Goal: Task Accomplishment & Management: Use online tool/utility

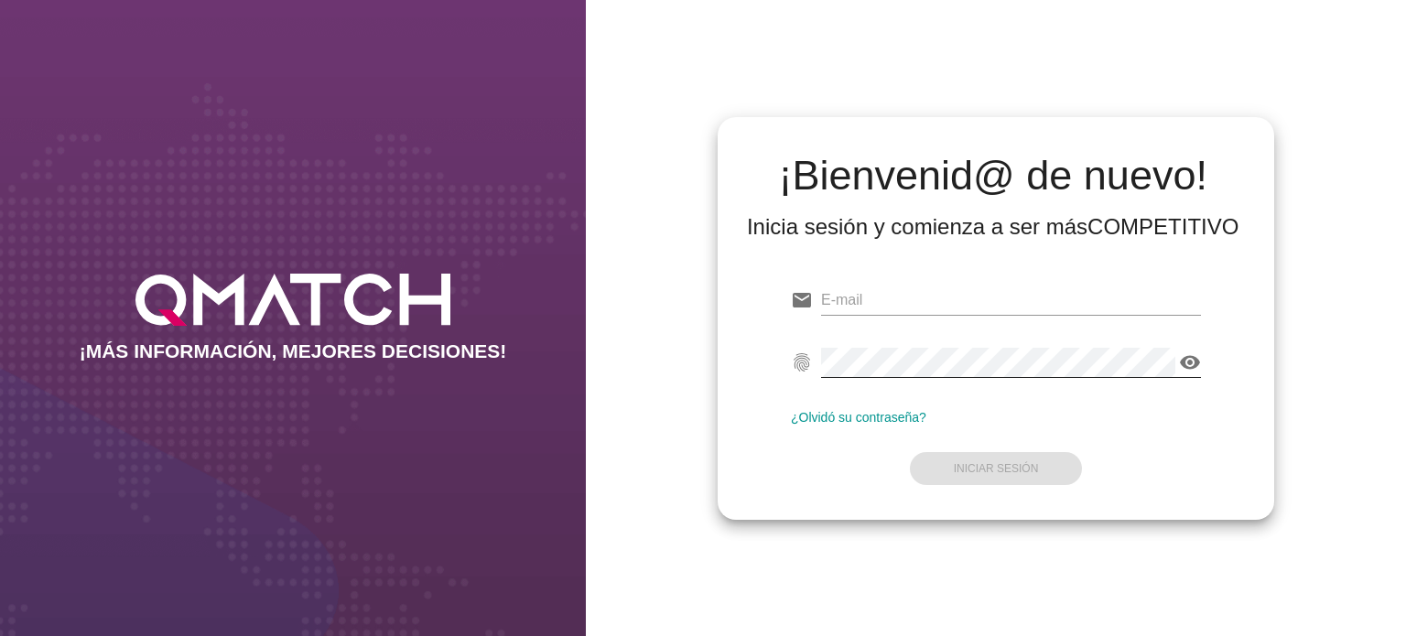
type input "[EMAIL_ADDRESS][PERSON_NAME][DOMAIN_NAME]"
click at [1190, 373] on div "visibility" at bounding box center [1011, 362] width 380 height 29
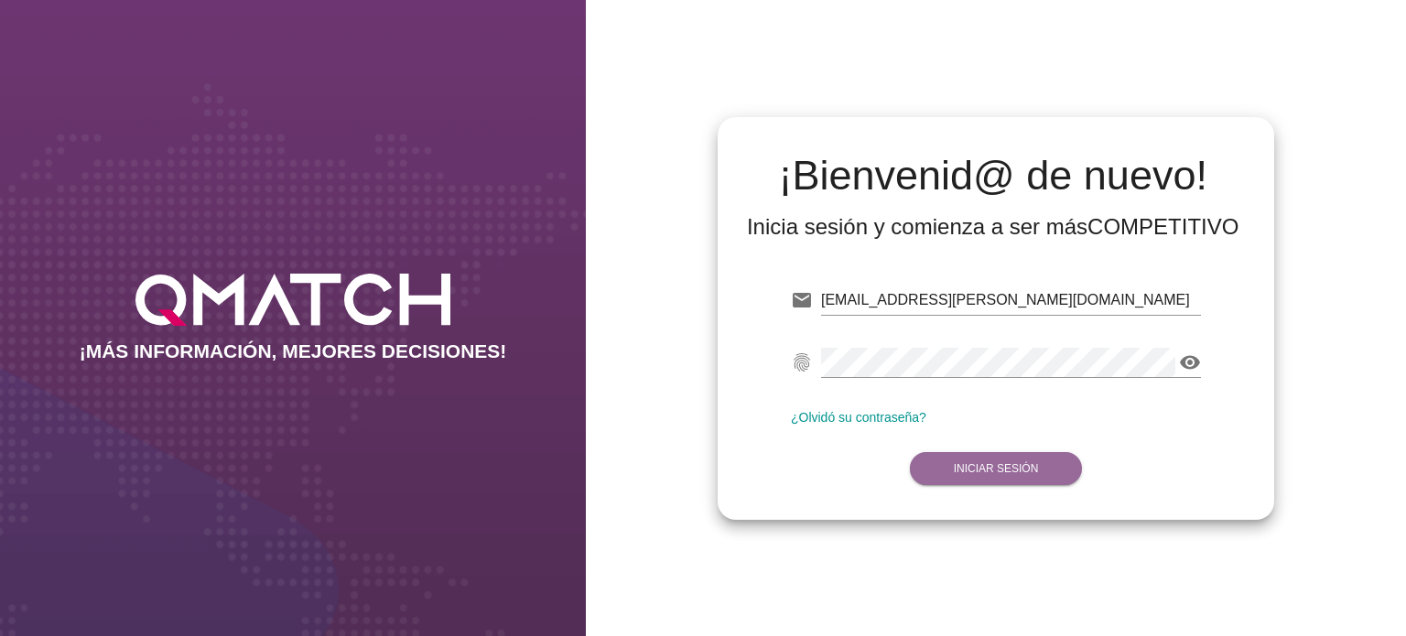
click at [1029, 468] on strong "Iniciar Sesión" at bounding box center [996, 468] width 85 height 13
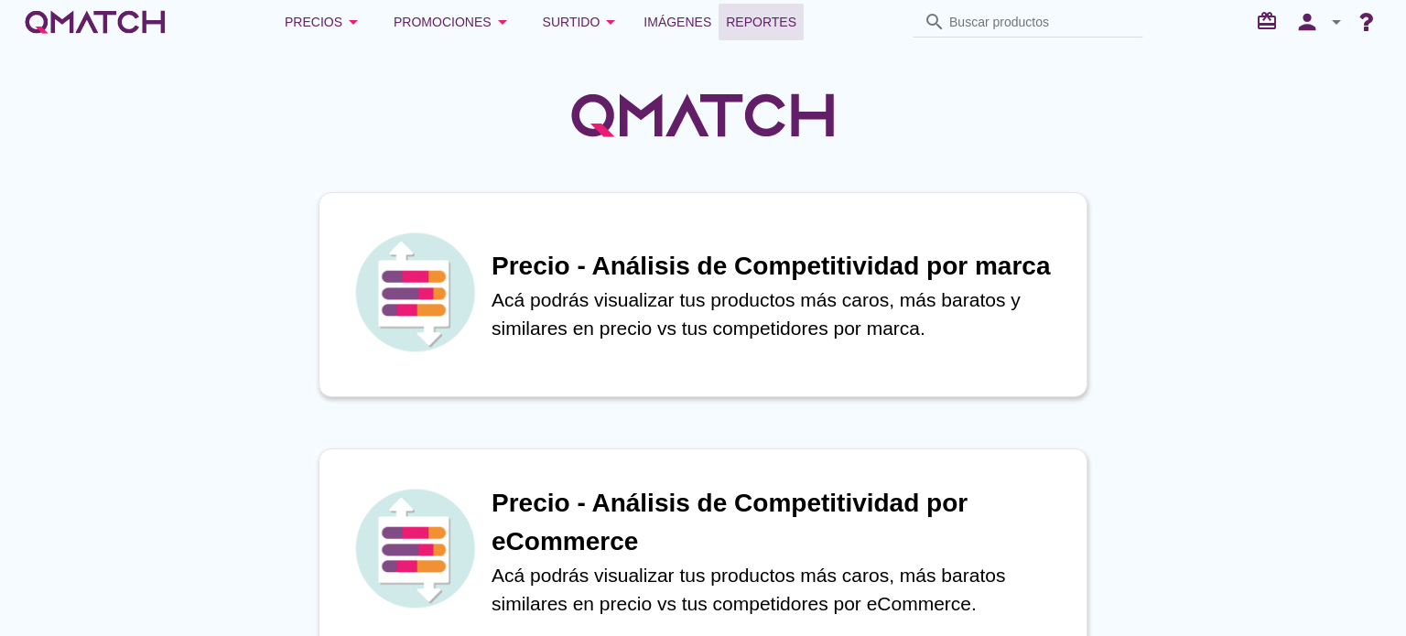
click at [779, 26] on span "Reportes" at bounding box center [761, 22] width 70 height 22
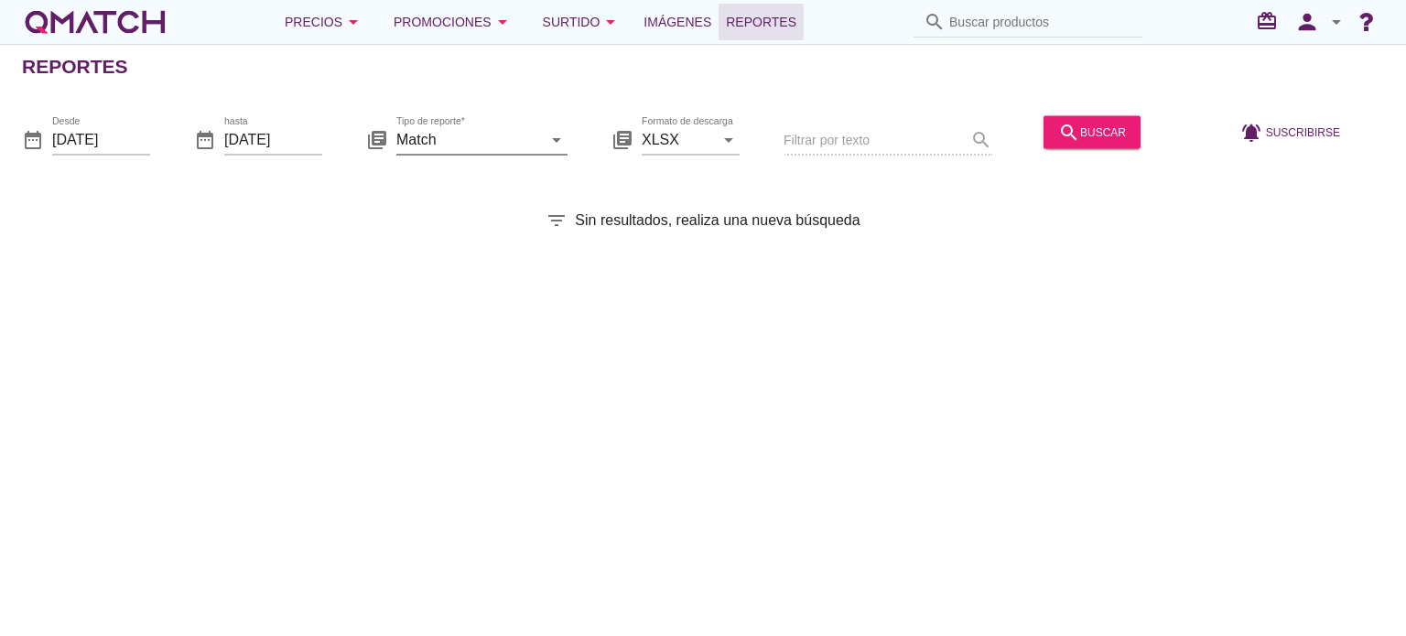
click at [558, 138] on icon "arrow_drop_down" at bounding box center [556, 139] width 22 height 22
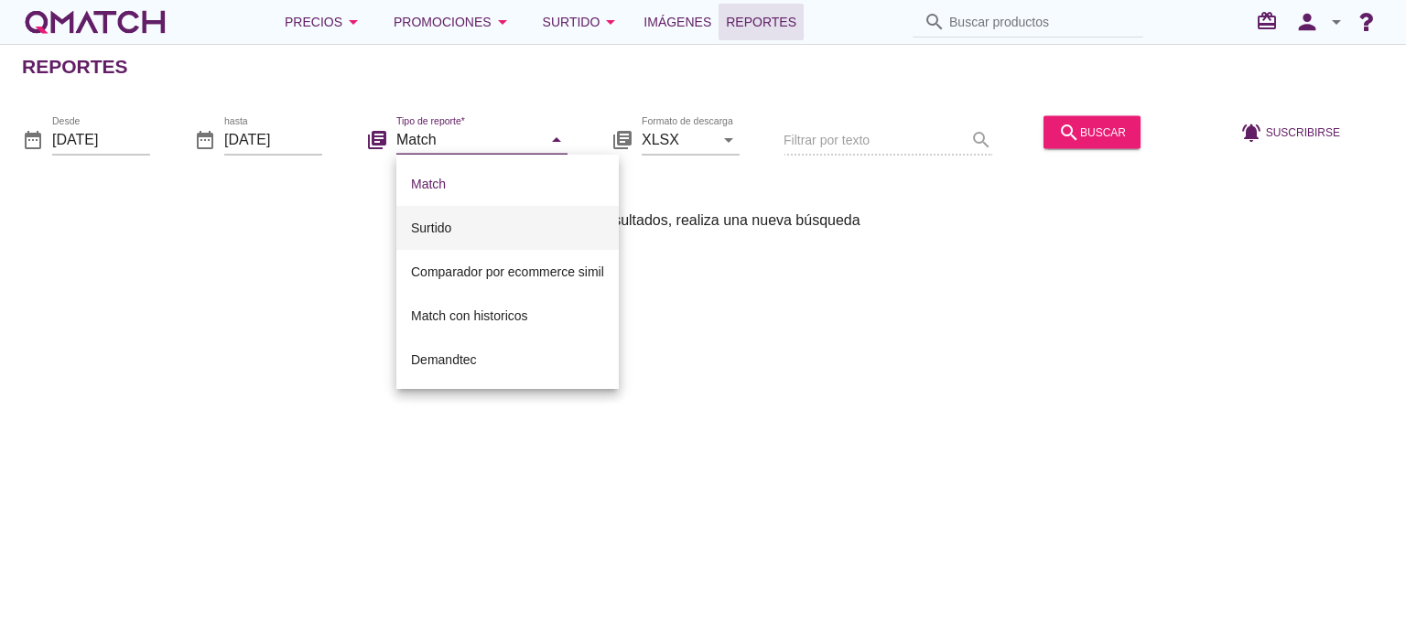
click at [447, 228] on div "Surtido" at bounding box center [507, 228] width 193 height 22
type input "Surtido"
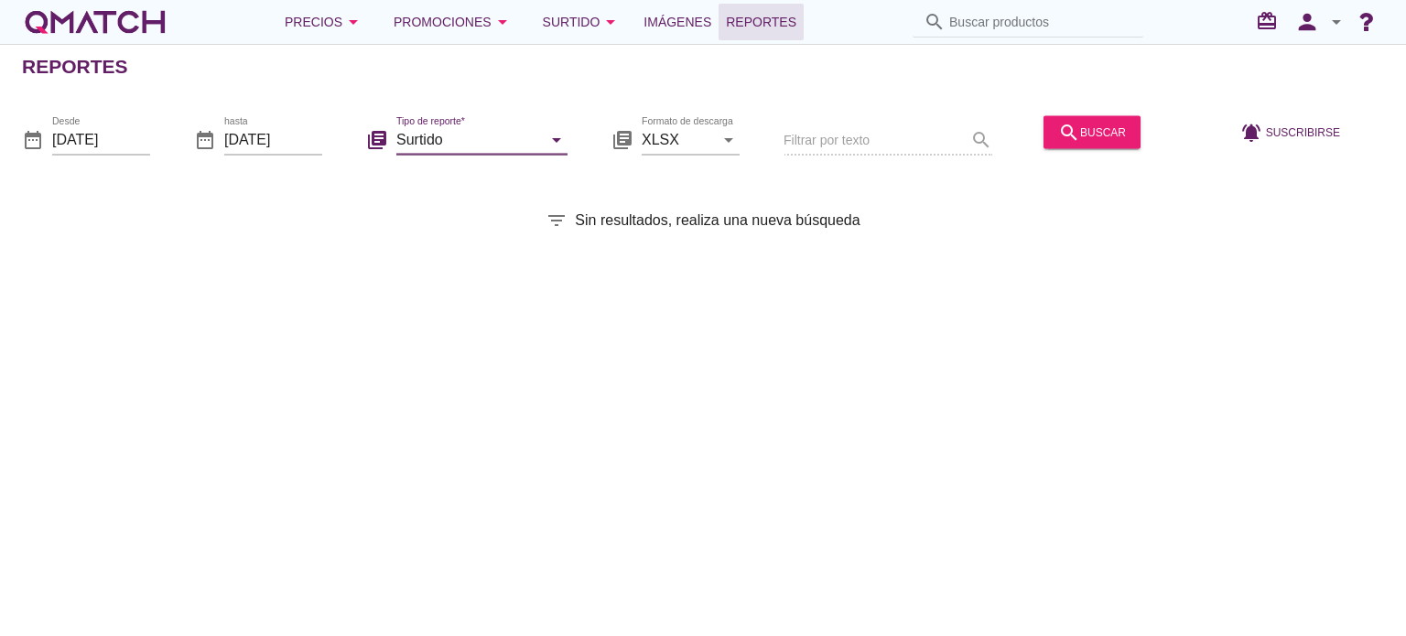
click at [152, 134] on div "date_range Desde [DATE] date_range hasta [DATE] library_books Tipo de reporte* …" at bounding box center [703, 133] width 1406 height 77
click at [141, 139] on input "[DATE]" at bounding box center [101, 138] width 98 height 29
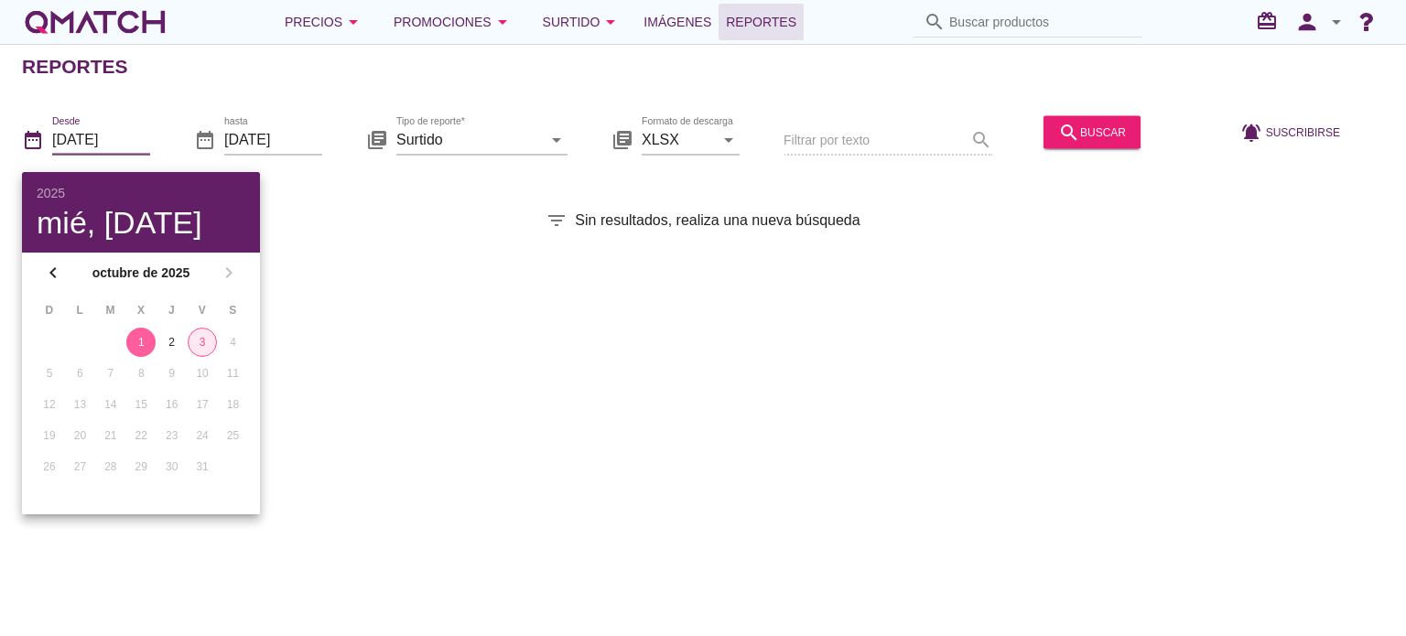
click at [205, 341] on div "3" at bounding box center [202, 342] width 27 height 16
type input "[DATE]"
click at [1073, 132] on icon "search" at bounding box center [1069, 132] width 22 height 22
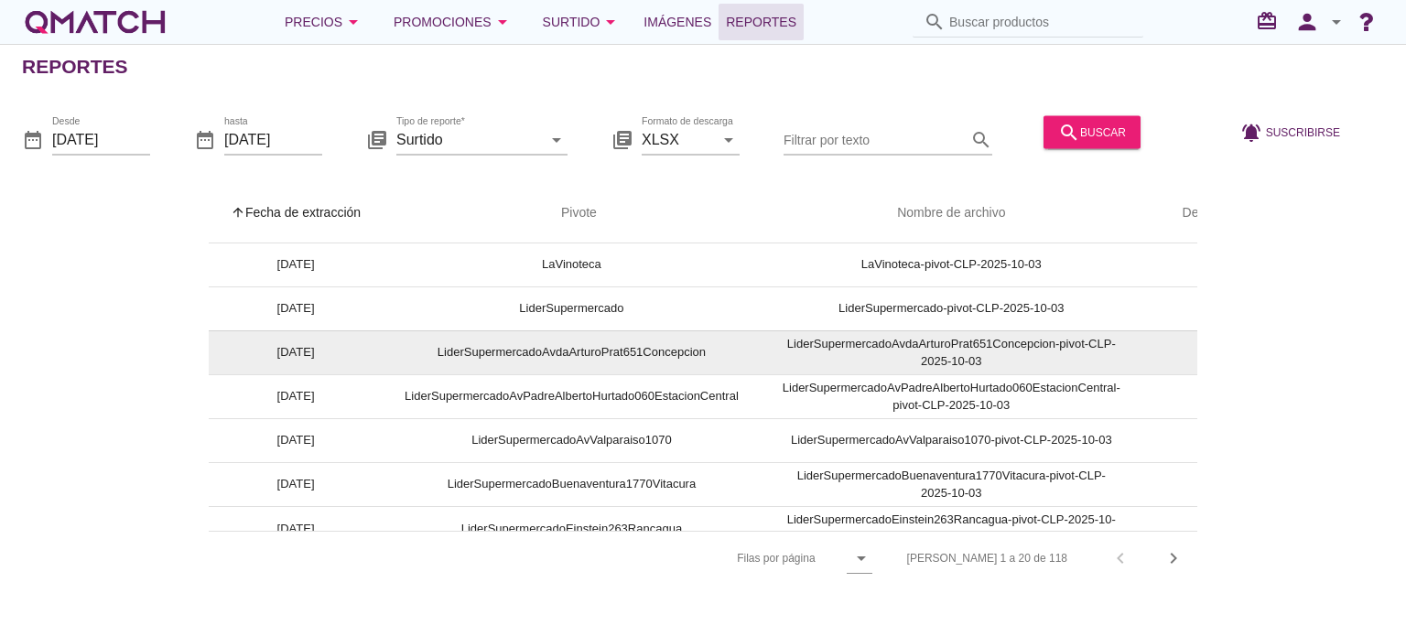
scroll to position [600, 0]
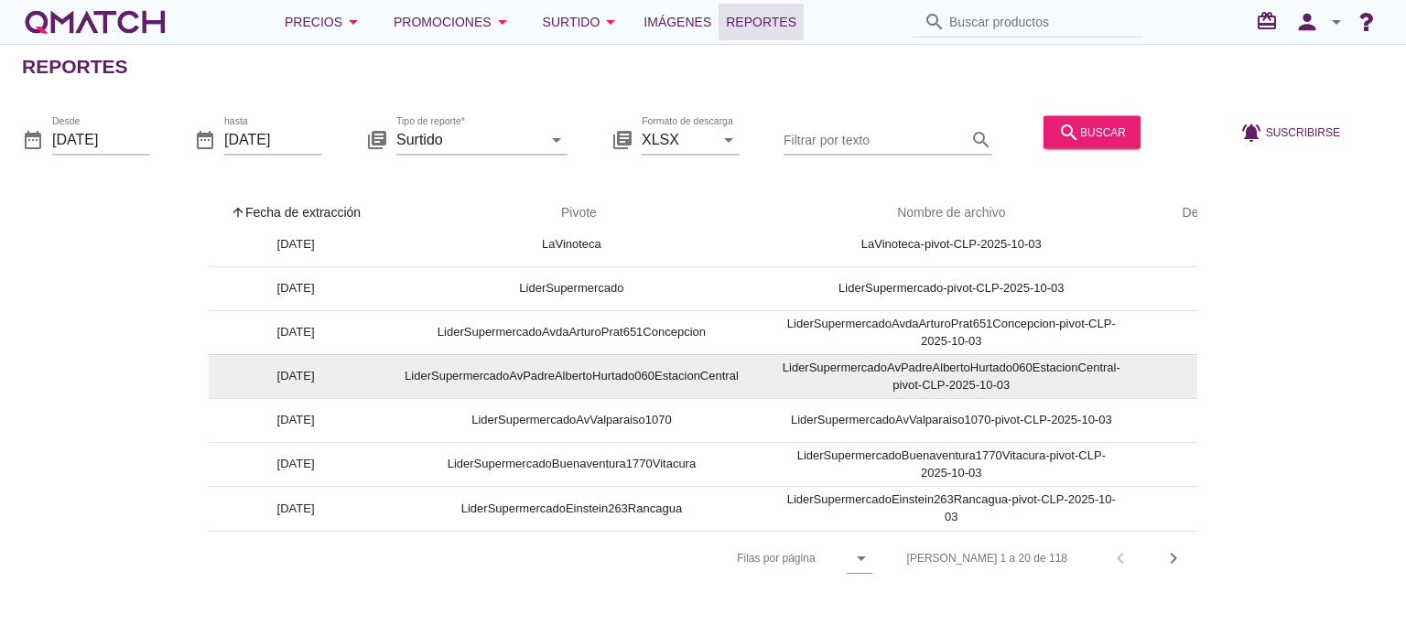
click at [593, 370] on td "LiderSupermercadoAvPadreAlbertoHurtado060EstacionCentral" at bounding box center [572, 376] width 378 height 44
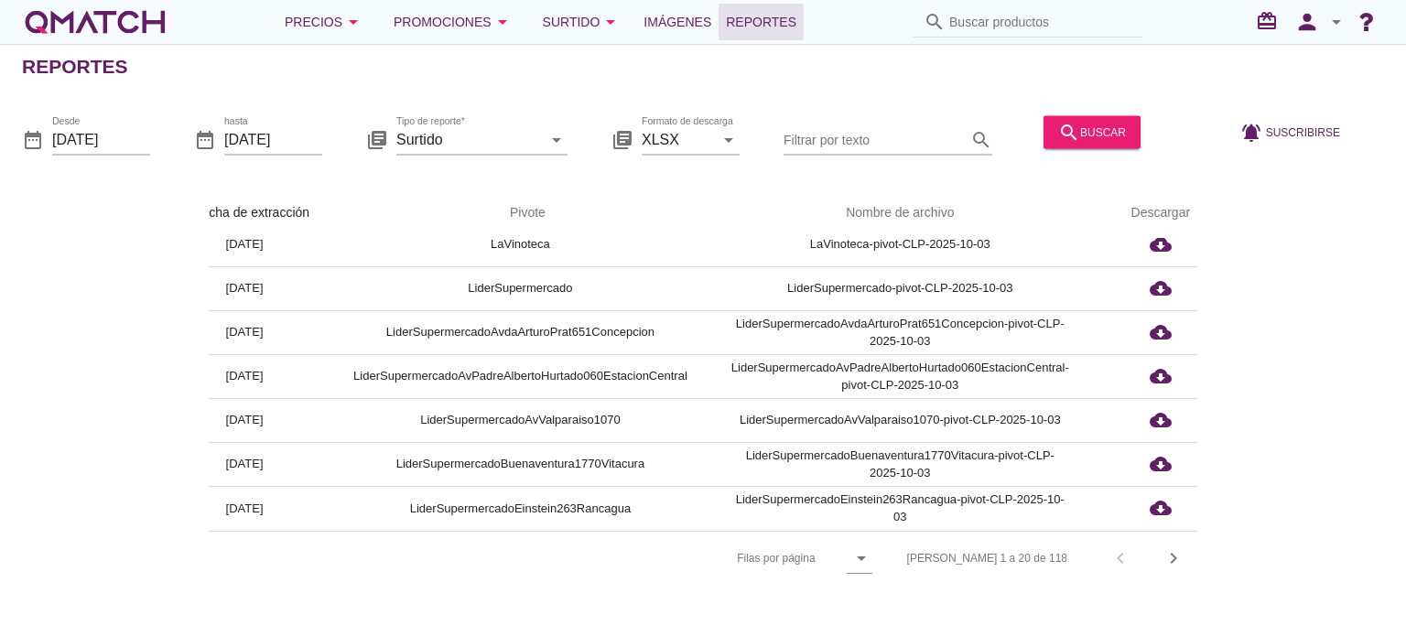
scroll to position [600, 84]
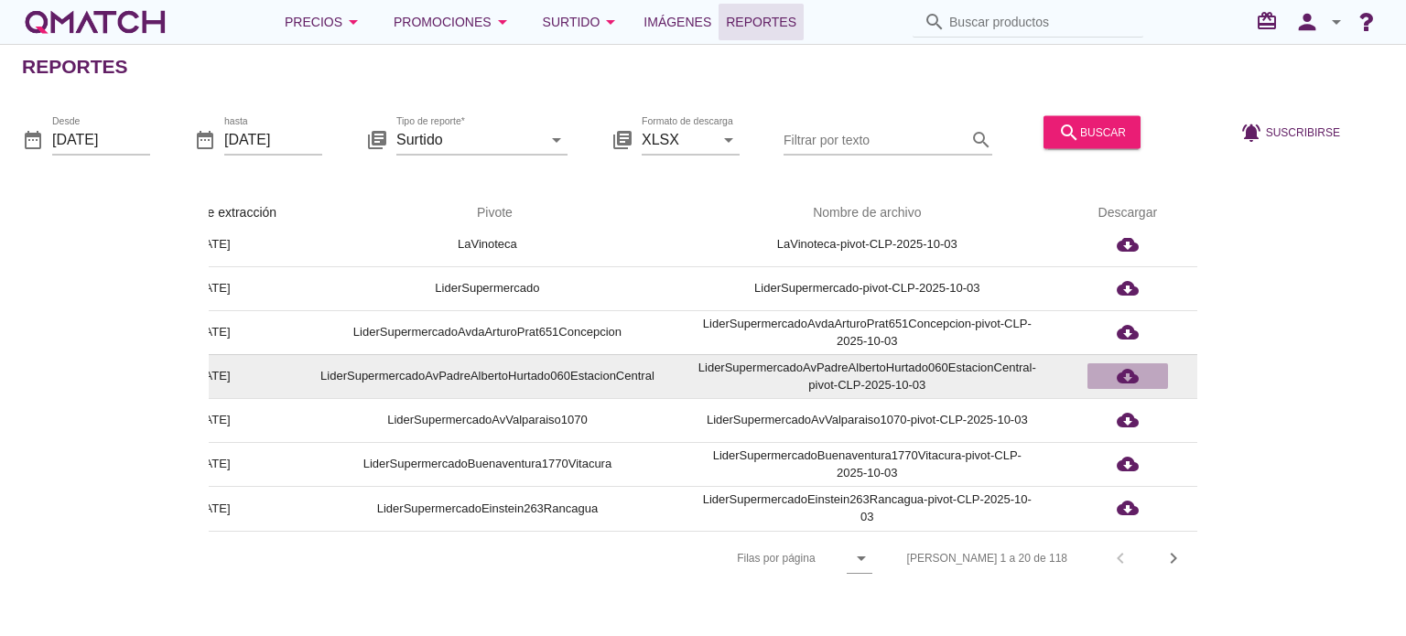
click at [1128, 365] on icon "cloud_download" at bounding box center [1128, 376] width 22 height 22
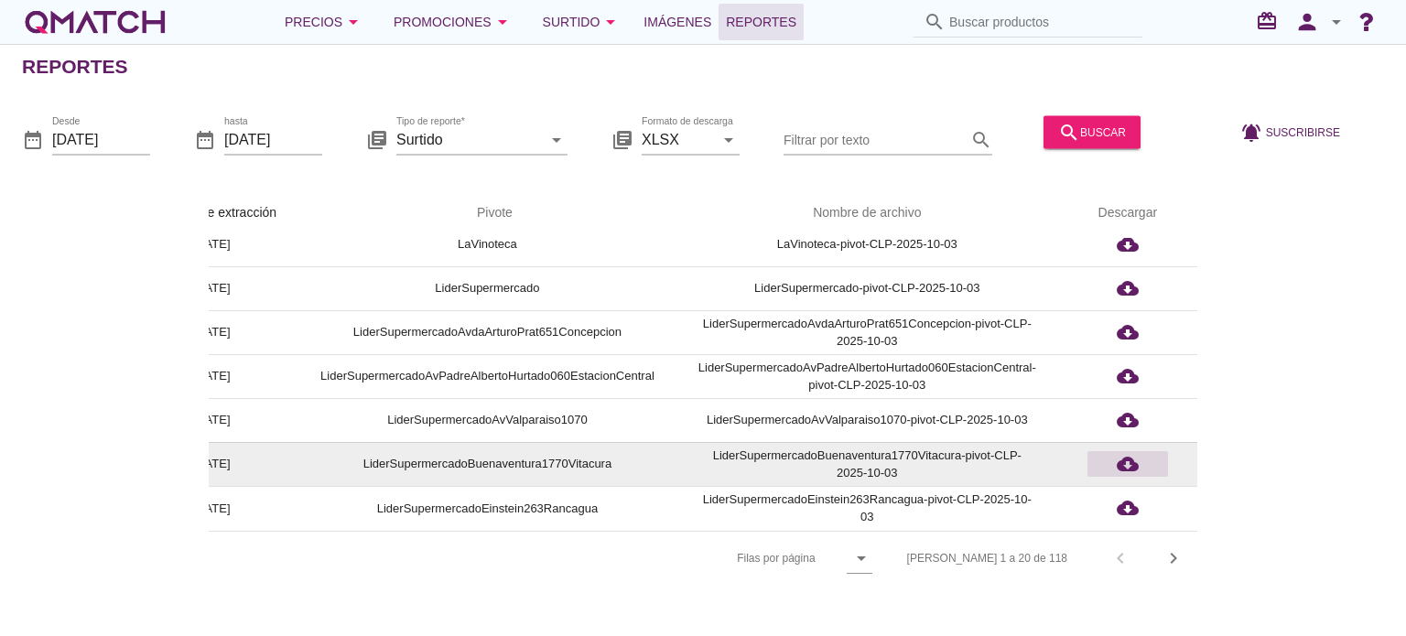
click at [1128, 453] on icon "cloud_download" at bounding box center [1128, 464] width 22 height 22
